Goal: Transaction & Acquisition: Purchase product/service

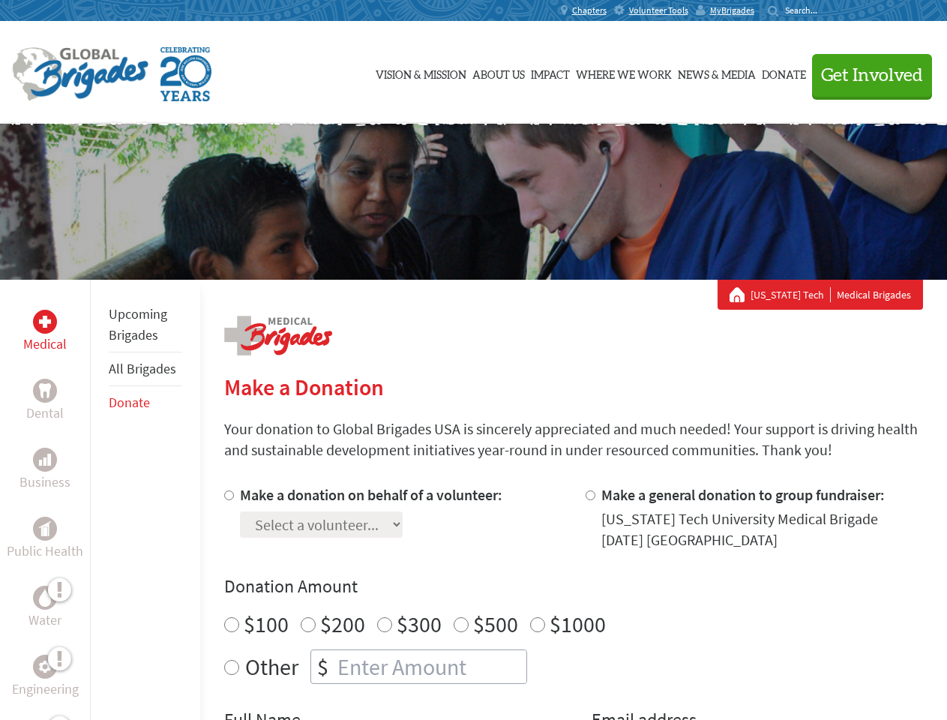
click at [827, 10] on div "Search for:" at bounding box center [797, 10] width 60 height 12
click at [865, 75] on span "Get Involved" at bounding box center [872, 76] width 102 height 18
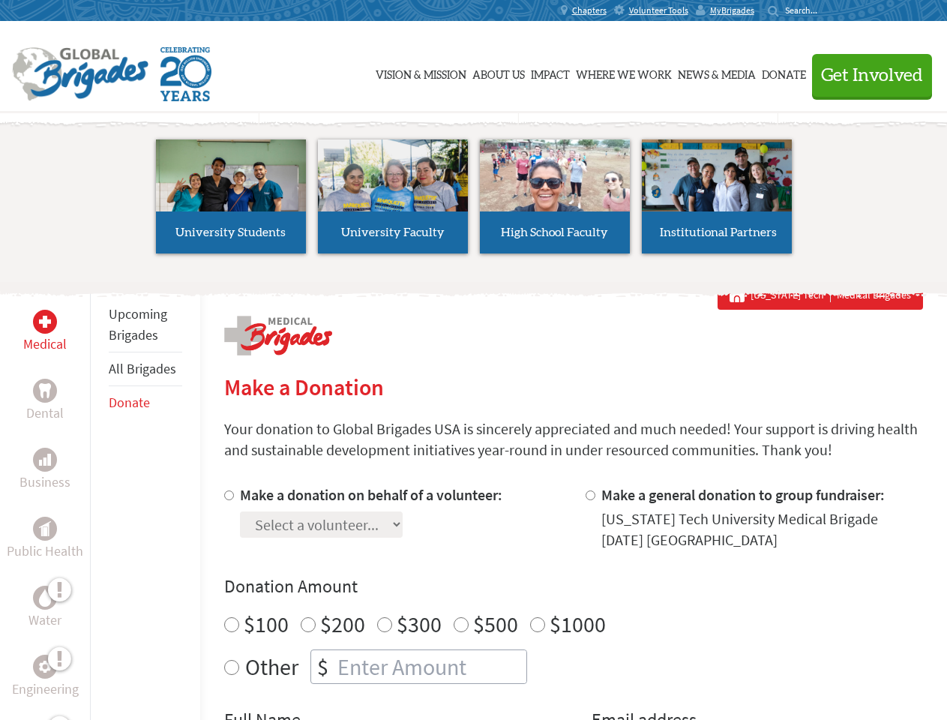
click at [474, 202] on li "High School Faculty" at bounding box center [555, 196] width 162 height 138
click at [99, 499] on div "Upcoming Brigades All Brigades Donate" at bounding box center [145, 640] width 110 height 720
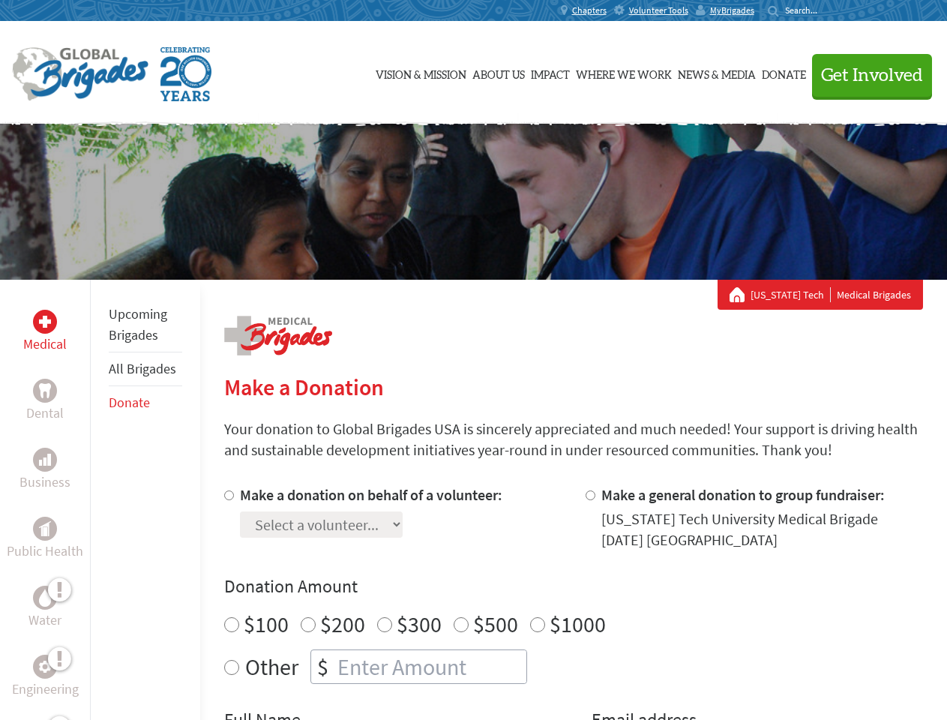
click at [573, 602] on div "Donation Amount $100 $200 $300 $500 $1000 Other $" at bounding box center [573, 628] width 699 height 109
click at [227, 495] on input "Make a donation on behalf of a volunteer:" at bounding box center [229, 495] width 10 height 10
radio input "true"
click at [589, 495] on input "Make a general donation to group fundraiser:" at bounding box center [590, 495] width 10 height 10
radio input "true"
